Goal: Task Accomplishment & Management: Manage account settings

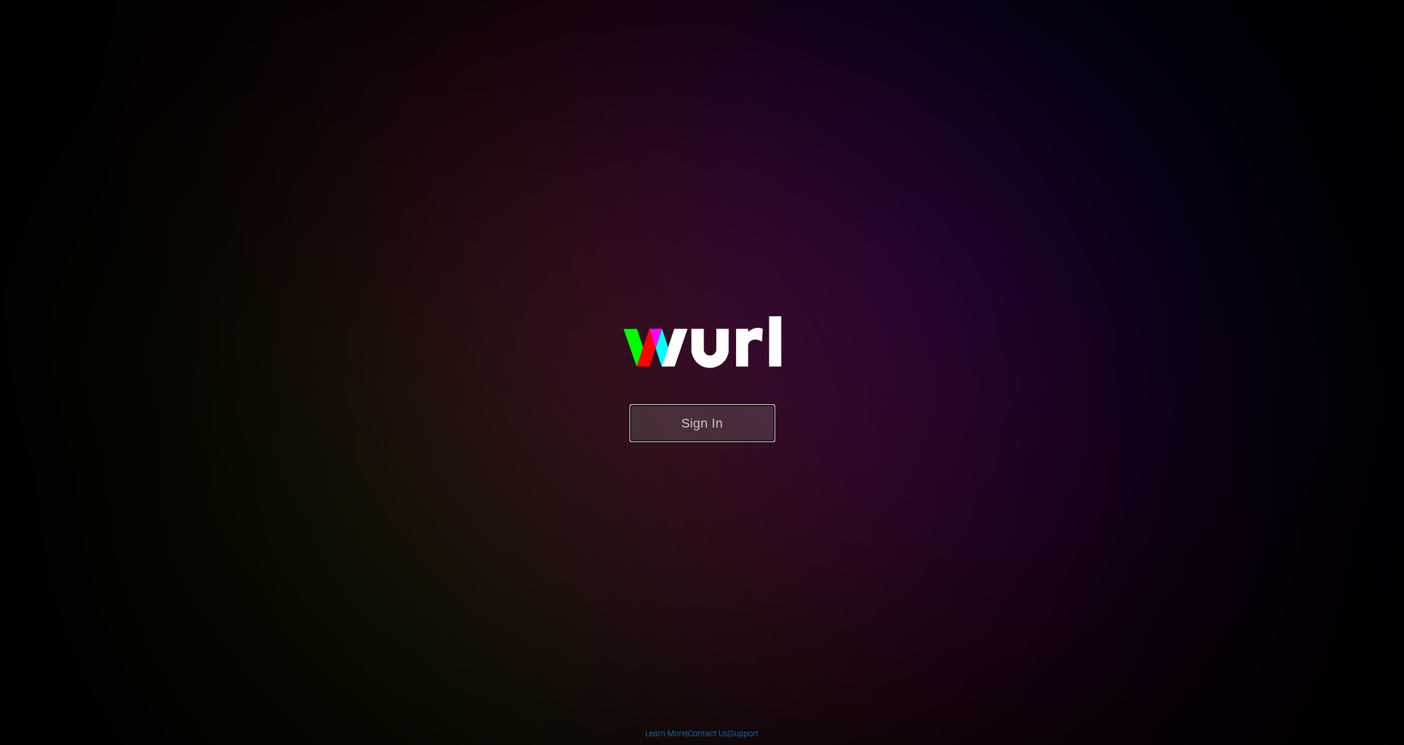
click at [708, 424] on button "Sign In" at bounding box center [702, 423] width 146 height 38
